Goal: Task Accomplishment & Management: Manage account settings

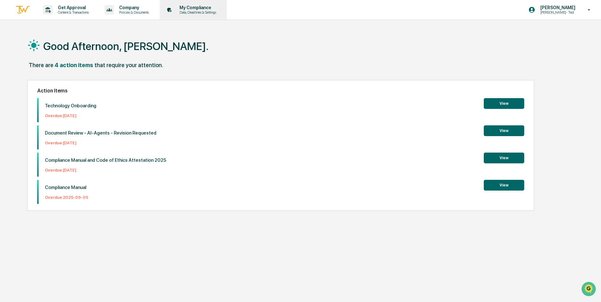
click at [194, 11] on p "Data, Deadlines & Settings" at bounding box center [196, 12] width 45 height 4
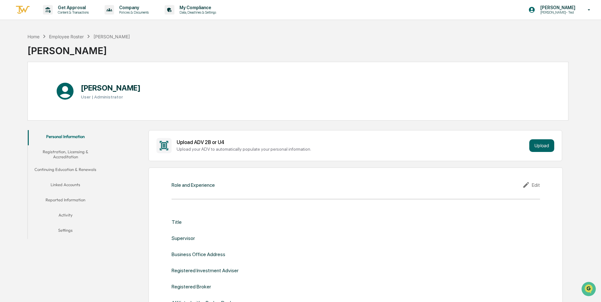
click at [70, 184] on button "Linked Accounts" at bounding box center [66, 185] width 76 height 15
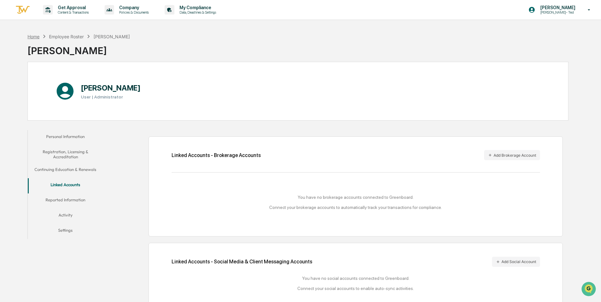
click at [34, 37] on div "Home" at bounding box center [34, 36] width 12 height 5
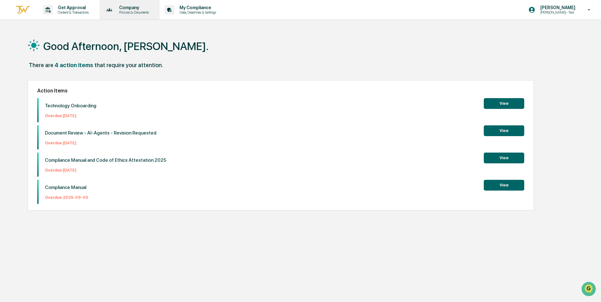
click at [133, 10] on p "Policies & Documents" at bounding box center [133, 12] width 38 height 4
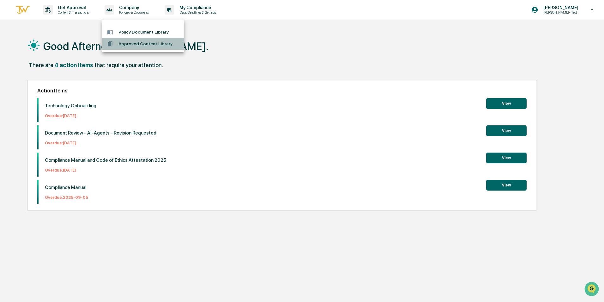
click at [137, 44] on li "Approved Content Library" at bounding box center [143, 44] width 82 height 12
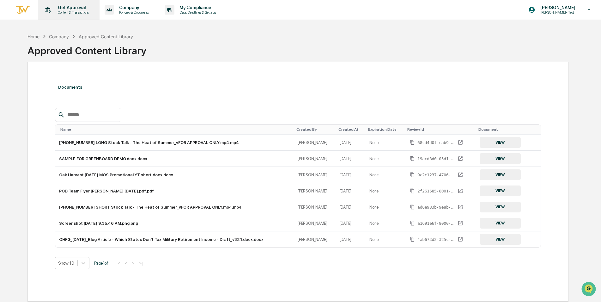
click at [66, 9] on p "Get Approval" at bounding box center [72, 7] width 39 height 5
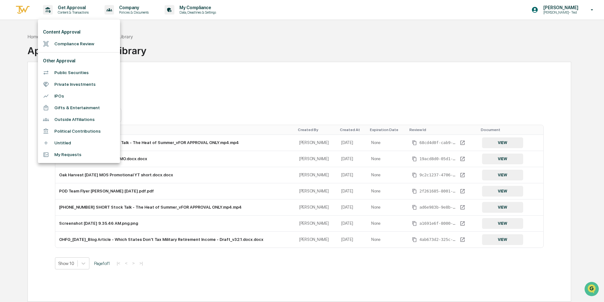
click at [72, 43] on li "Compliance Review" at bounding box center [79, 44] width 82 height 12
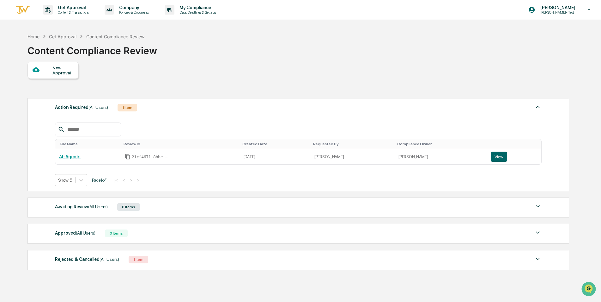
click at [332, 78] on div "New Approval" at bounding box center [298, 70] width 541 height 17
click at [55, 68] on div "New Approval" at bounding box center [62, 70] width 21 height 10
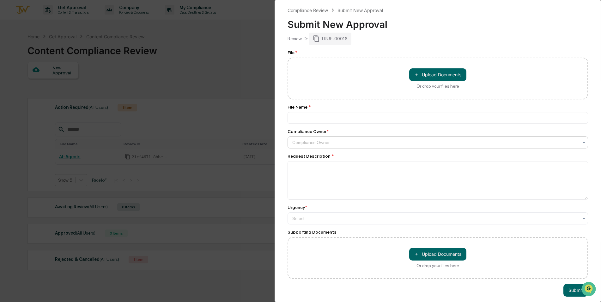
scroll to position [8, 0]
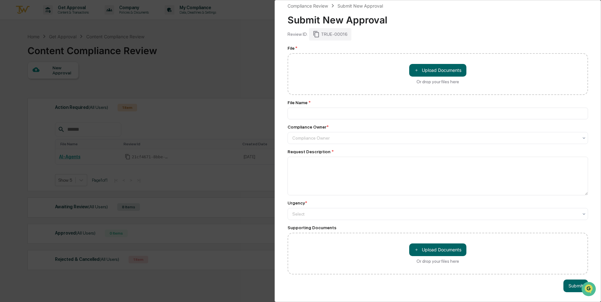
click at [188, 66] on div "Compliance Review Submit New Approval Submit New Approval Review ID: TRUE-00016…" at bounding box center [300, 151] width 601 height 302
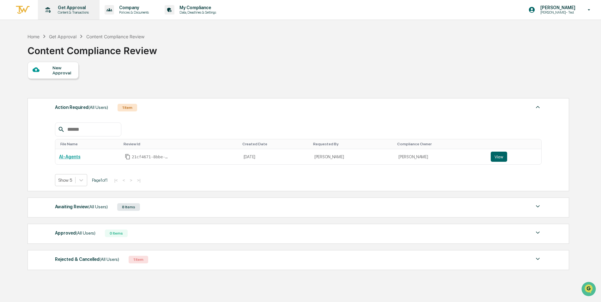
click at [77, 11] on p "Content & Transactions" at bounding box center [72, 12] width 39 height 4
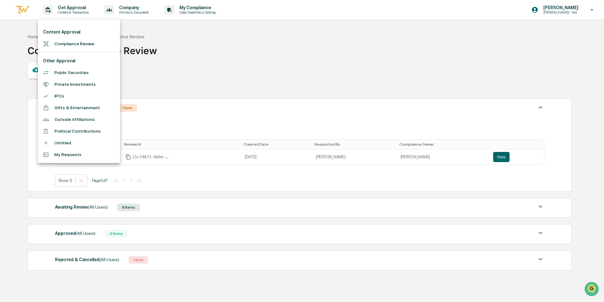
click at [84, 71] on li "Public Securities" at bounding box center [79, 73] width 82 height 12
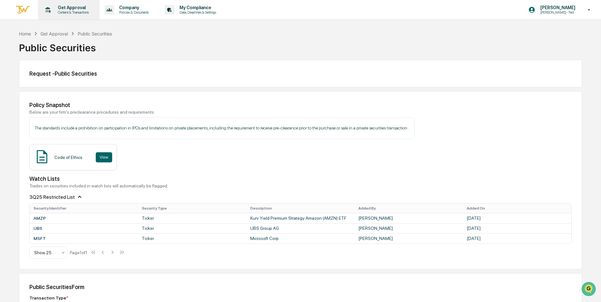
click at [71, 6] on p "Get Approval" at bounding box center [72, 7] width 39 height 5
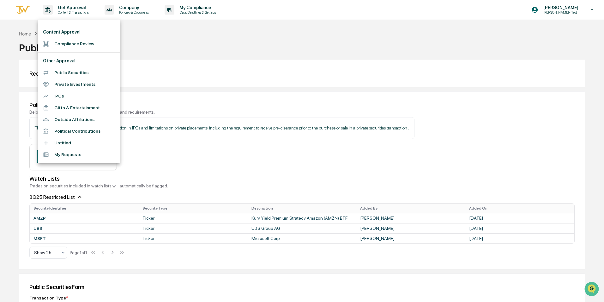
click at [225, 76] on div at bounding box center [302, 151] width 604 height 302
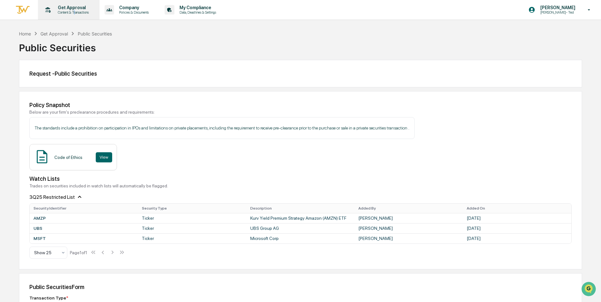
click at [75, 10] on p "Content & Transactions" at bounding box center [72, 12] width 39 height 4
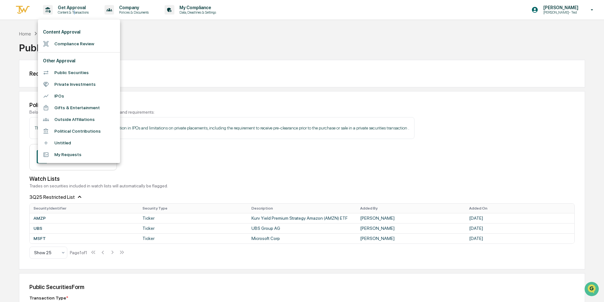
click at [71, 73] on li "Public Securities" at bounding box center [79, 73] width 82 height 12
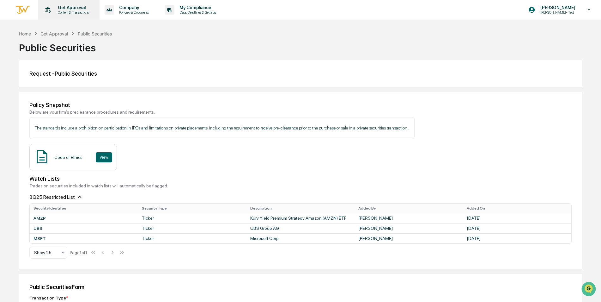
click at [68, 8] on p "Get Approval" at bounding box center [72, 7] width 39 height 5
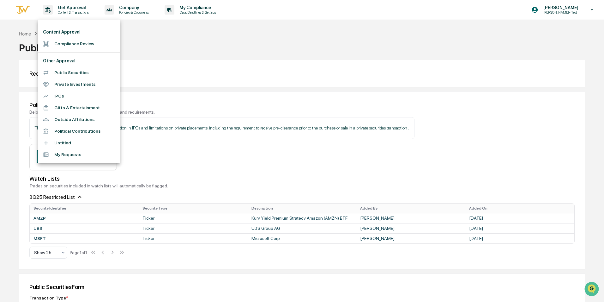
click at [64, 154] on li "My Requests" at bounding box center [79, 155] width 82 height 12
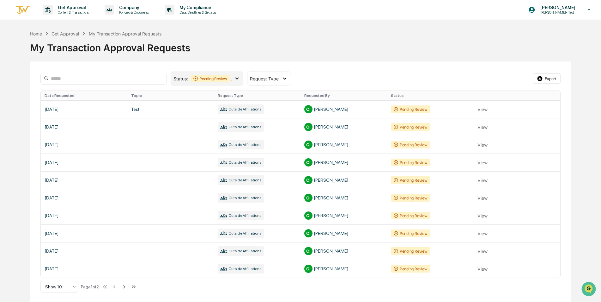
click at [237, 80] on icon at bounding box center [237, 78] width 7 height 7
click at [317, 41] on div "My Transaction Approval Requests" at bounding box center [300, 45] width 541 height 16
click at [278, 36] on div "Home Get Approval My Transaction Approval Requests My Transaction Approval Requ…" at bounding box center [300, 43] width 541 height 26
click at [132, 9] on p "Company" at bounding box center [133, 7] width 38 height 5
click at [139, 31] on li "Policy Document Library" at bounding box center [143, 32] width 82 height 12
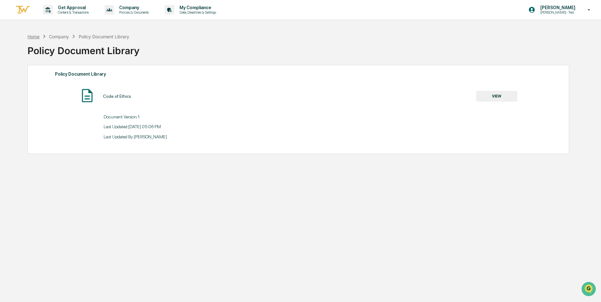
click at [36, 34] on div "Home" at bounding box center [34, 36] width 12 height 5
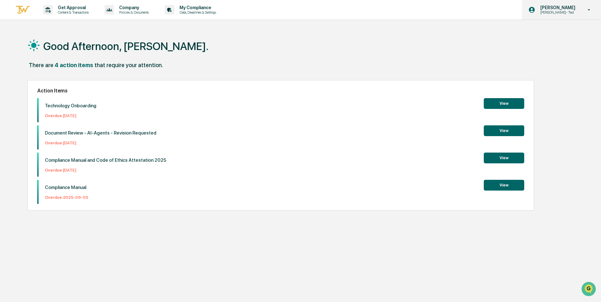
click at [563, 10] on p "[PERSON_NAME]" at bounding box center [557, 7] width 43 height 5
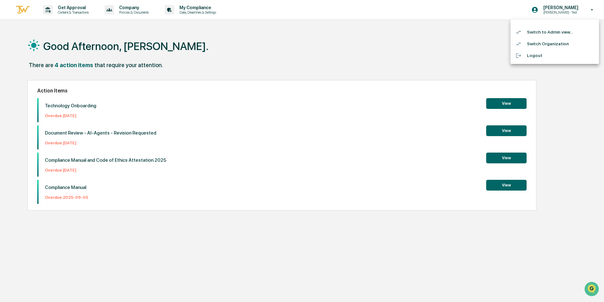
click at [552, 42] on li "Switch Organization" at bounding box center [555, 44] width 89 height 12
